Goal: Navigation & Orientation: Find specific page/section

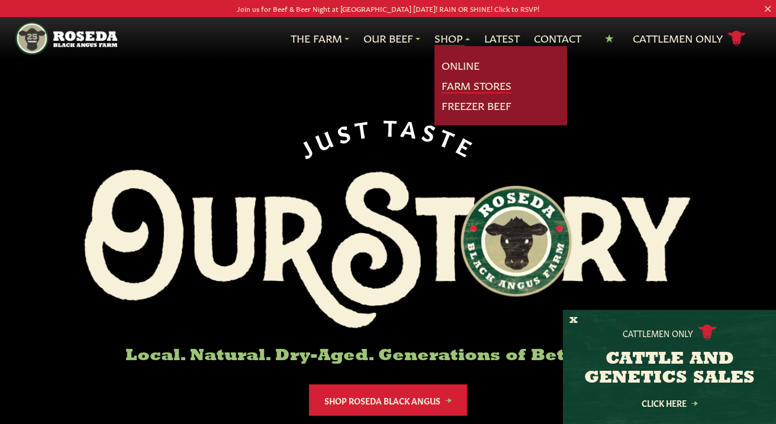
click at [454, 85] on link "Farm Stores" at bounding box center [476, 85] width 70 height 15
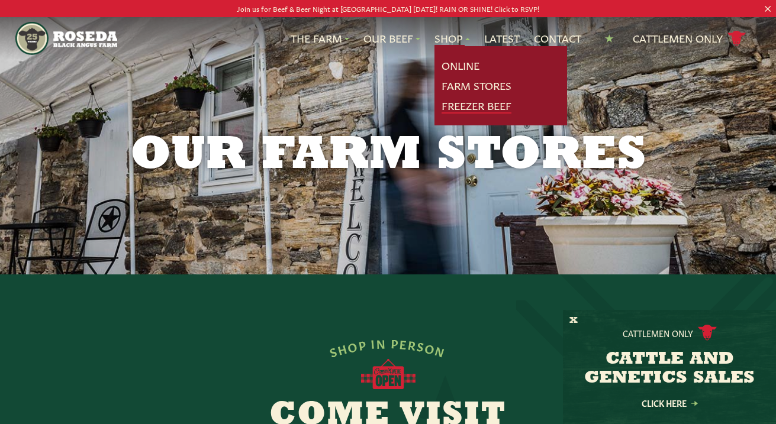
click at [450, 105] on link "Freezer Beef" at bounding box center [476, 105] width 70 height 15
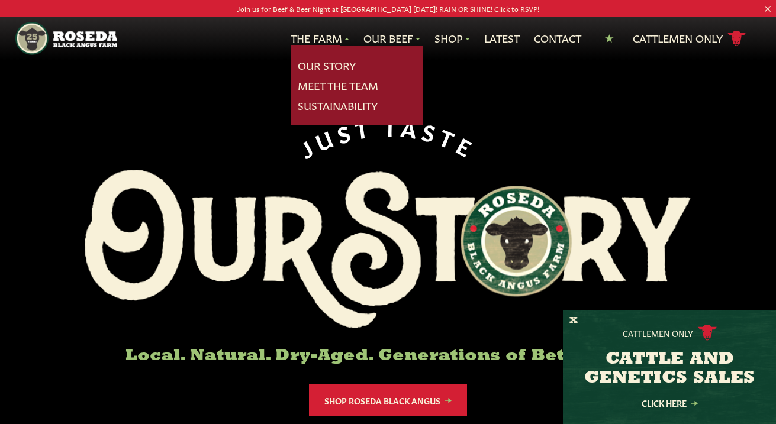
click at [324, 73] on div "J U S T T A S T E Local. Natural. Dry-Aged. Generations of Better Beef. Shop Ro…" at bounding box center [388, 246] width 698 height 492
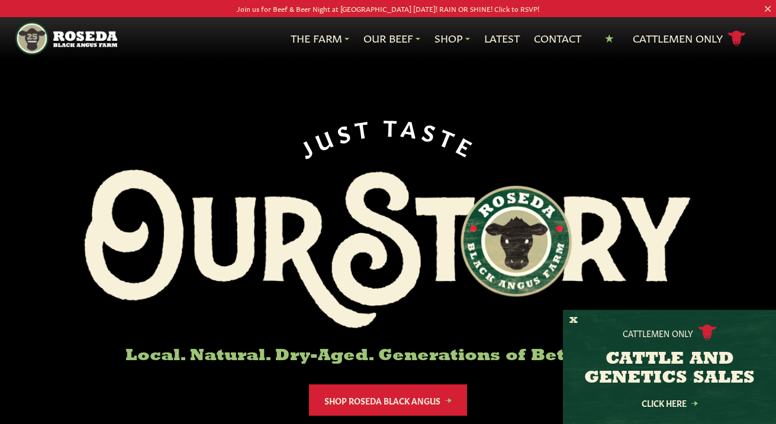
click at [320, 68] on div "J U S T T A S T E Local. Natural. Dry-Aged. Generations of Better Beef. Shop Ro…" at bounding box center [388, 246] width 698 height 492
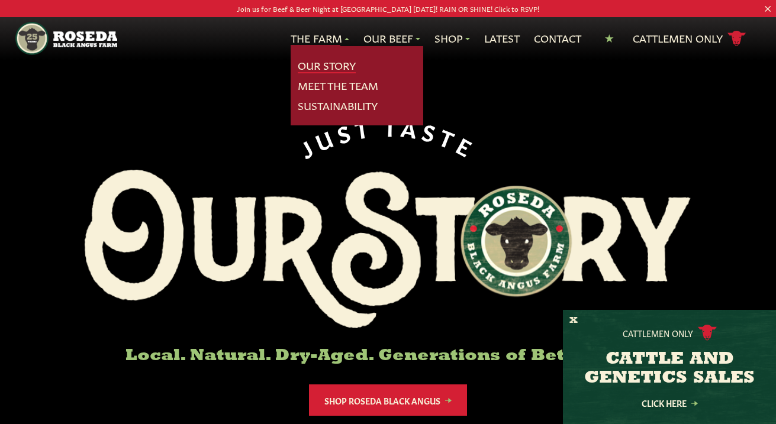
click at [312, 72] on link "Our Story" at bounding box center [327, 65] width 58 height 15
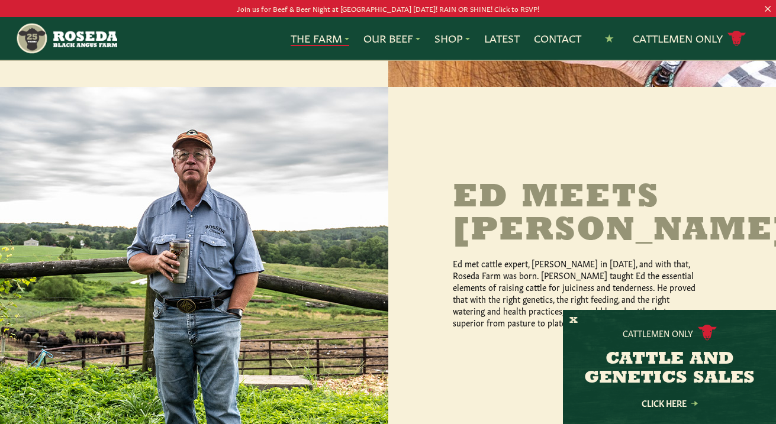
scroll to position [884, 0]
